Goal: Transaction & Acquisition: Purchase product/service

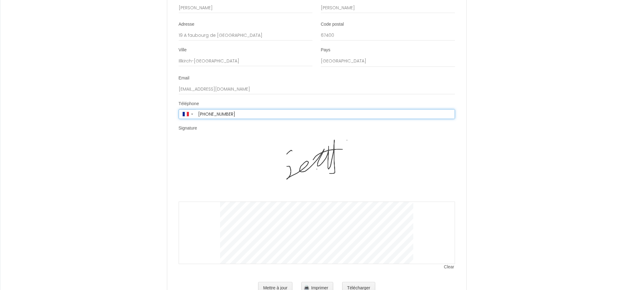
scroll to position [1057, 0]
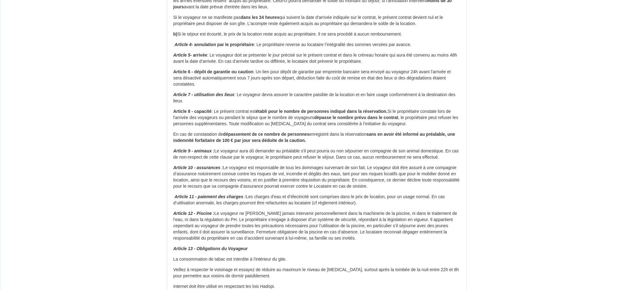
scroll to position [237, 0]
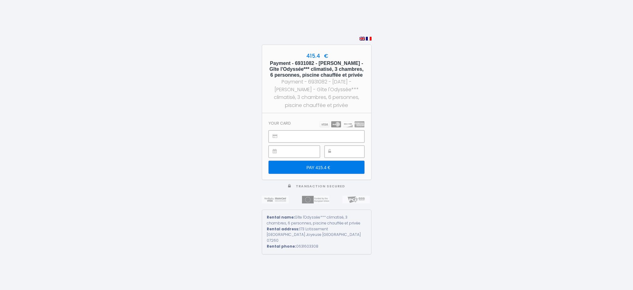
click at [302, 121] on section "Your card PAY 415.4 €" at bounding box center [316, 146] width 109 height 67
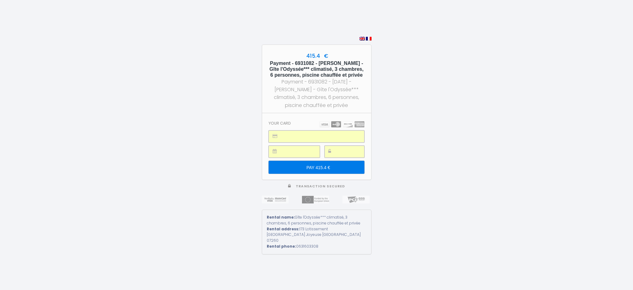
click at [317, 171] on input "PAY 415.4 €" at bounding box center [317, 167] width 96 height 13
